Goal: Information Seeking & Learning: Compare options

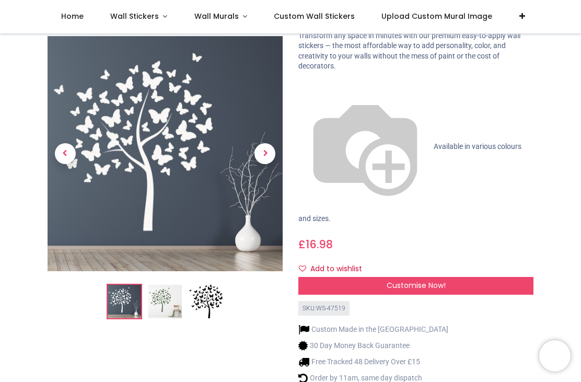
click at [165, 285] on img at bounding box center [164, 301] width 33 height 33
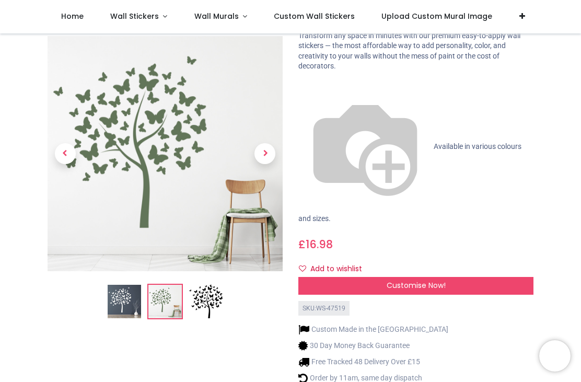
click at [217, 285] on img at bounding box center [205, 301] width 33 height 33
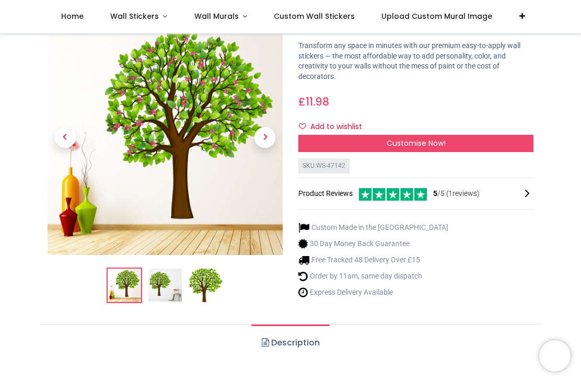
scroll to position [65, 0]
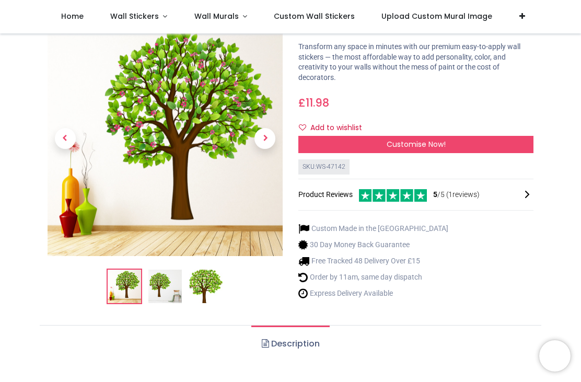
click at [213, 281] on img at bounding box center [205, 286] width 33 height 33
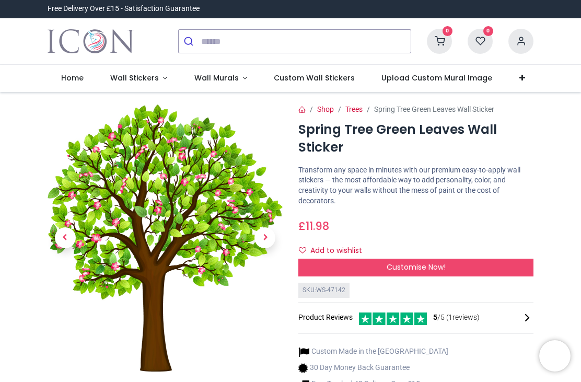
scroll to position [0, 0]
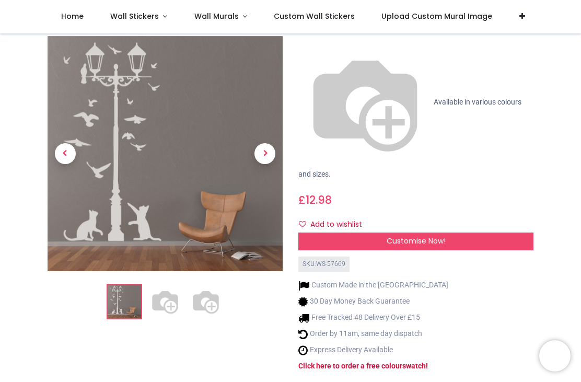
click at [271, 143] on span "Next" at bounding box center [265, 153] width 21 height 21
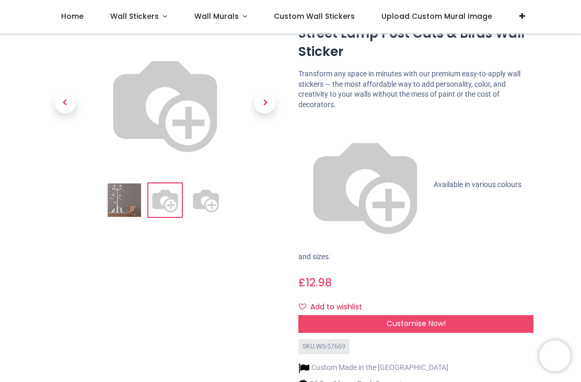
scroll to position [37, 0]
click at [200, 217] on img at bounding box center [205, 199] width 33 height 33
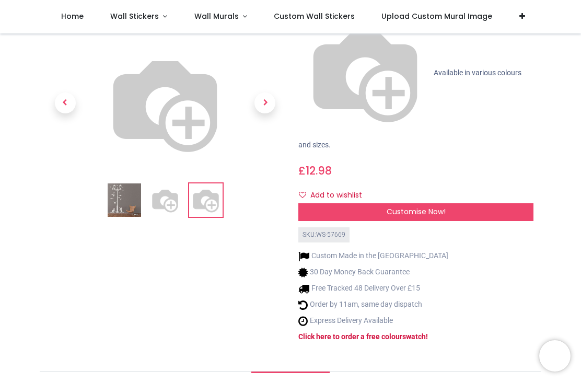
scroll to position [147, 0]
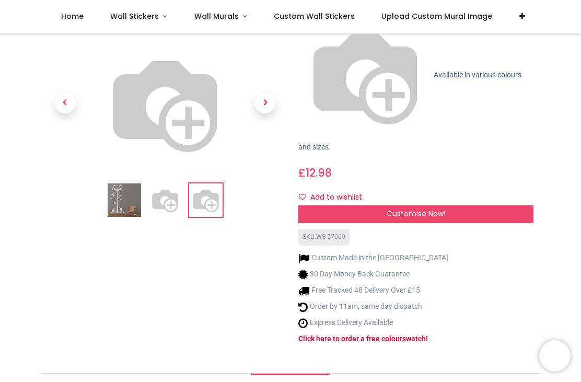
click at [180, 210] on img at bounding box center [164, 199] width 33 height 33
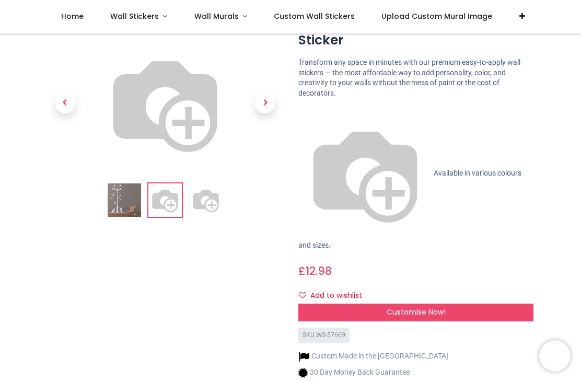
scroll to position [41, 0]
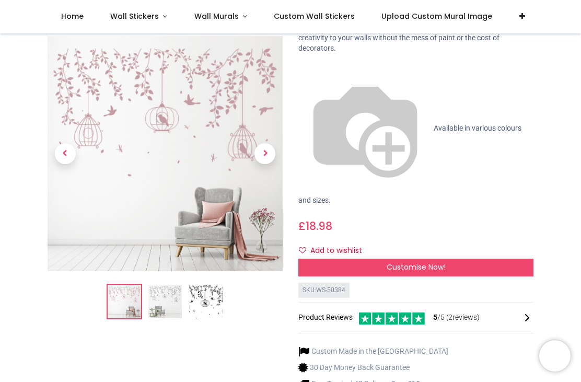
scroll to position [89, 0]
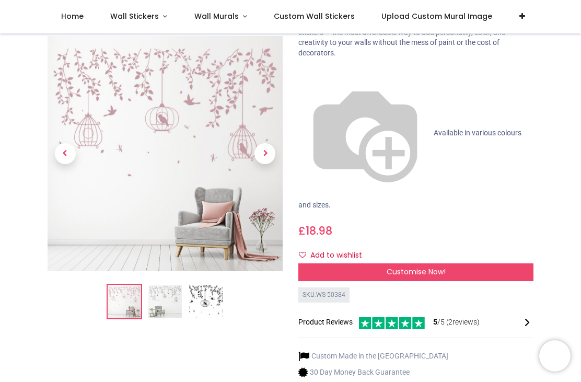
click at [166, 300] on img at bounding box center [164, 301] width 33 height 33
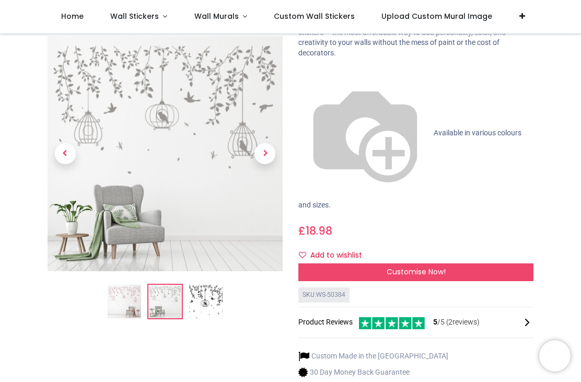
click at [212, 298] on img at bounding box center [205, 301] width 33 height 33
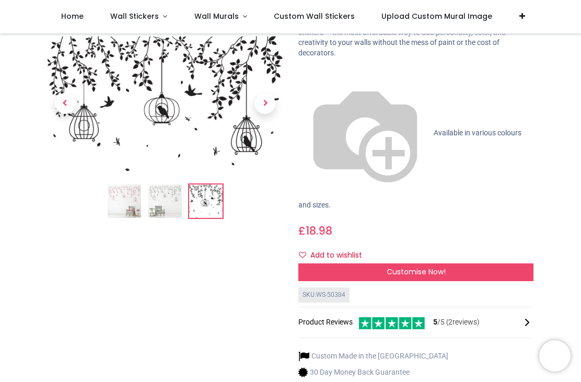
click at [132, 207] on img at bounding box center [124, 200] width 33 height 33
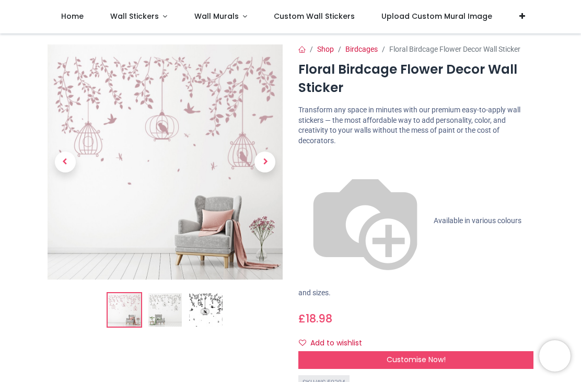
scroll to position [4, 0]
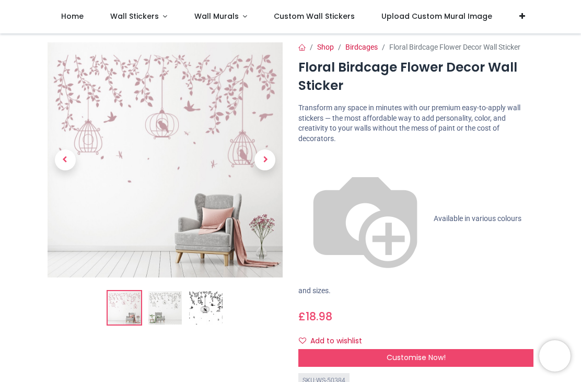
click at [165, 313] on img at bounding box center [164, 307] width 33 height 33
